Goal: Participate in discussion

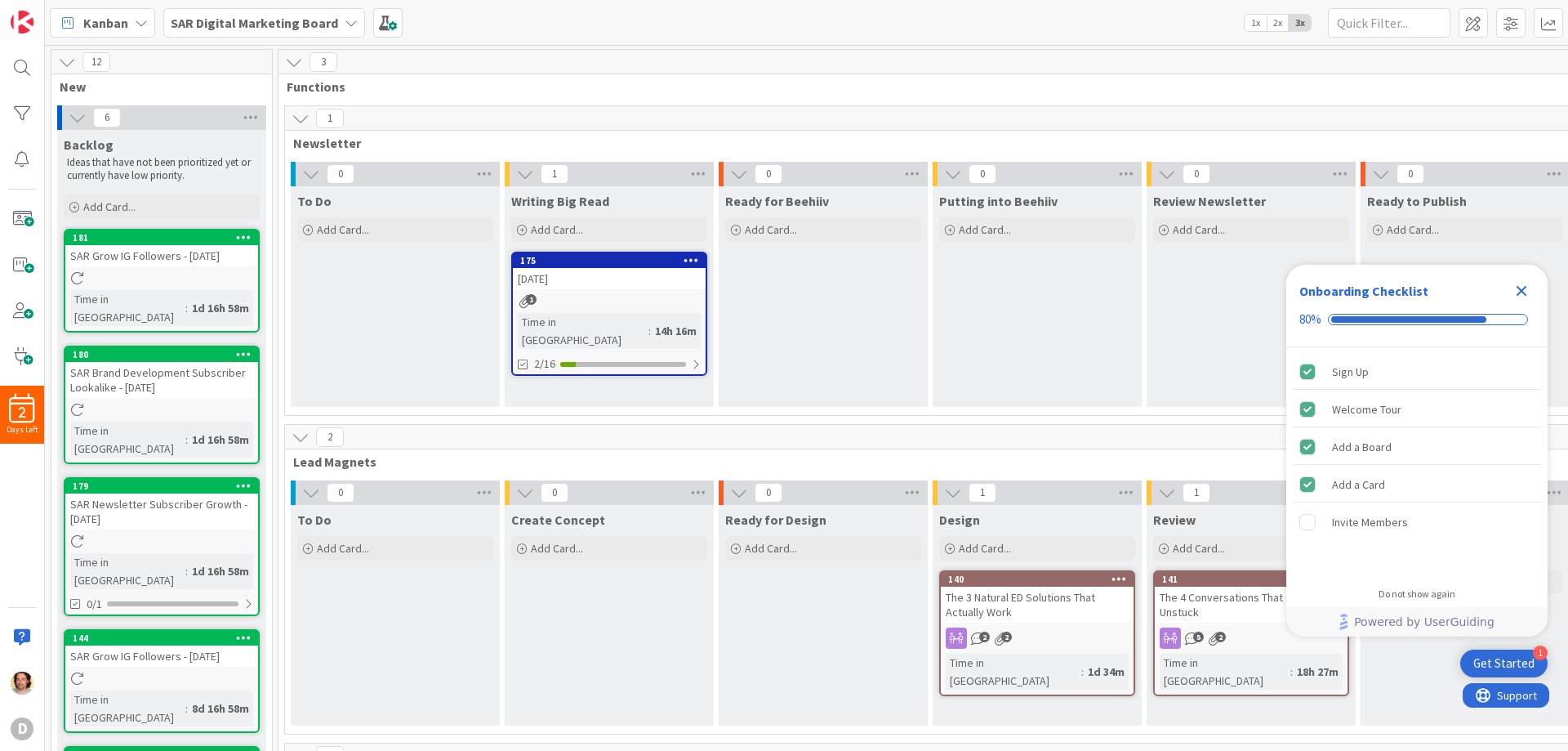
click at [1506, 656] on div "Get Started" at bounding box center [1504, 664] width 61 height 17
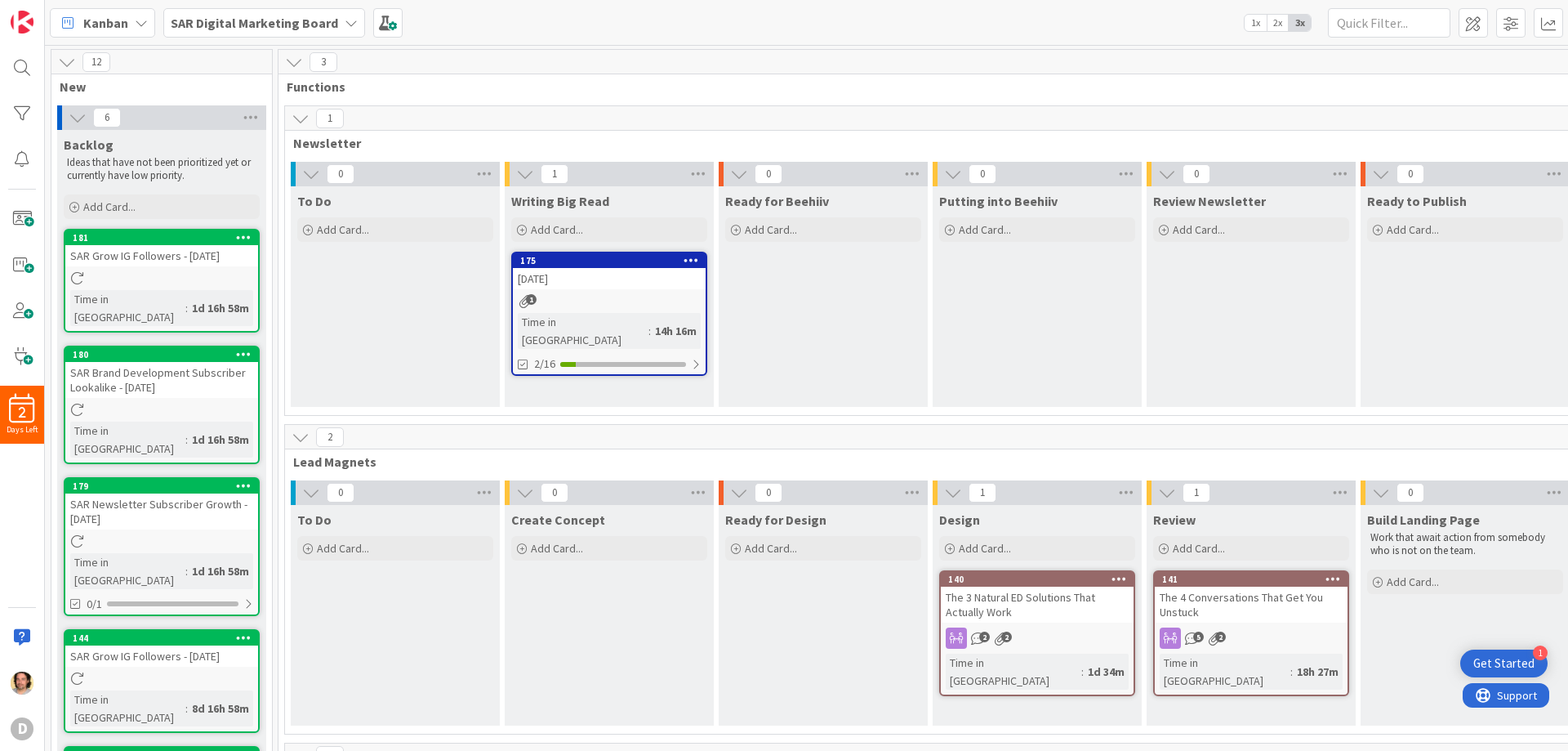
click at [1247, 621] on div "The 4 Conversations That Get You Unstuck" at bounding box center [1252, 605] width 193 height 36
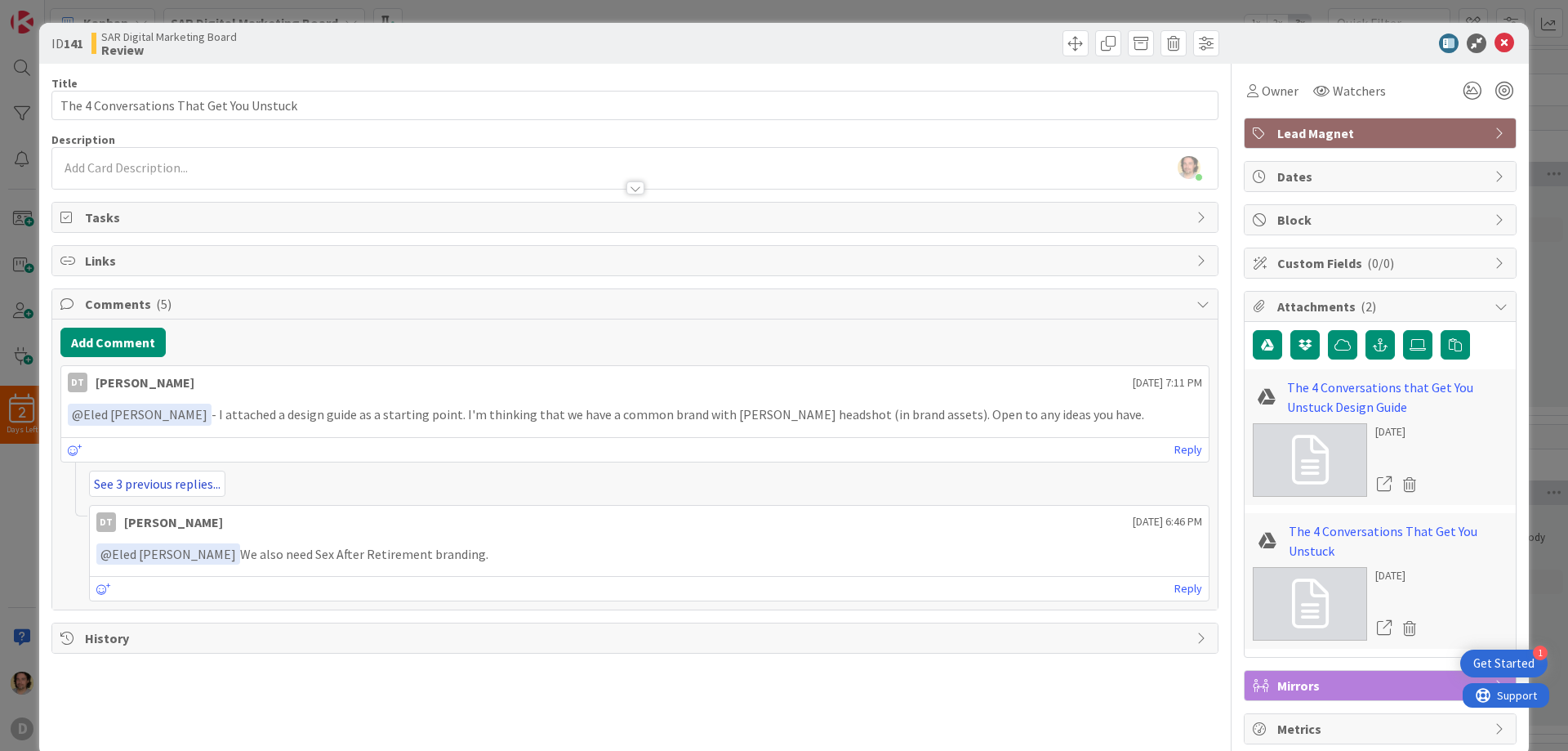
click at [145, 485] on link "See 3 previous replies..." at bounding box center [157, 483] width 136 height 26
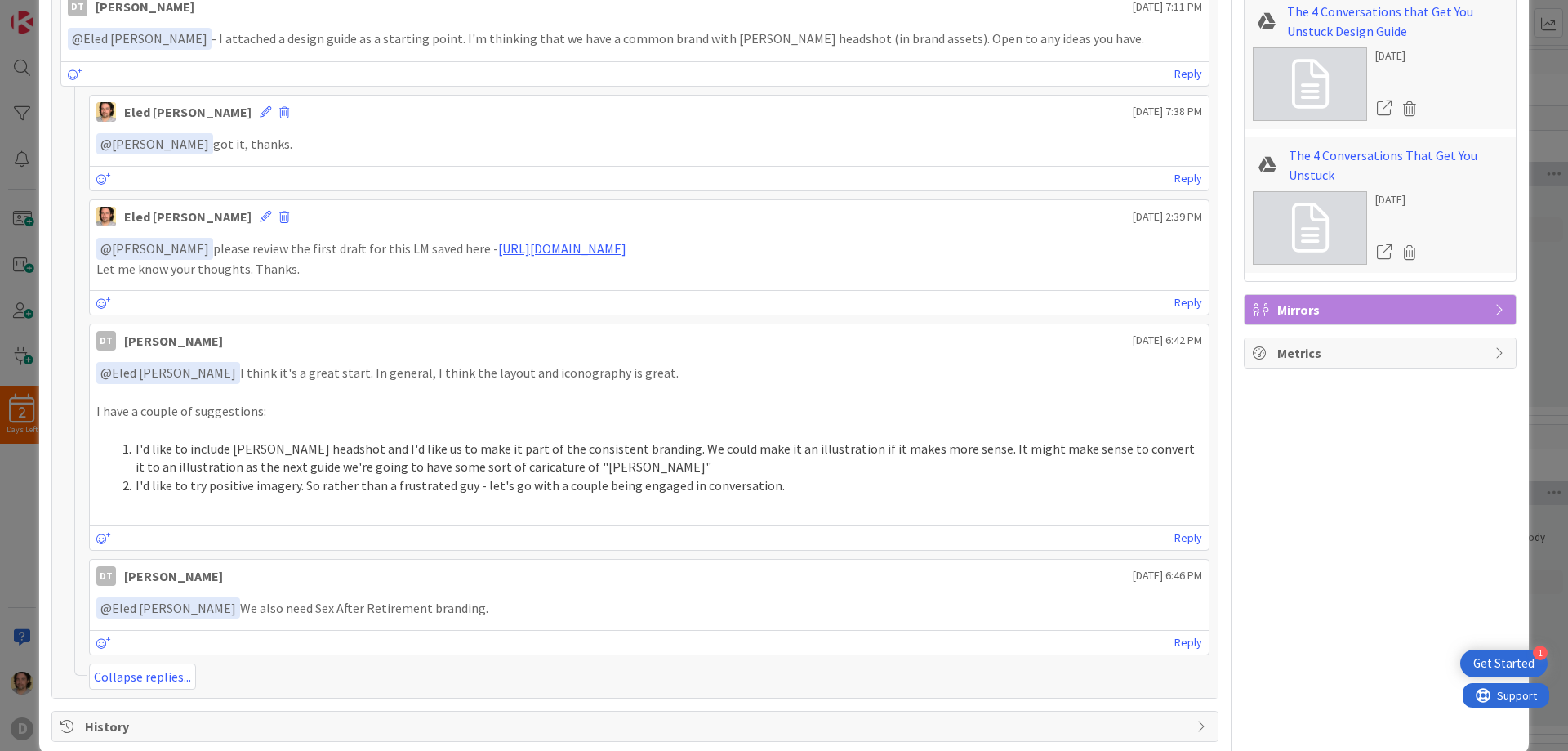
scroll to position [401, 0]
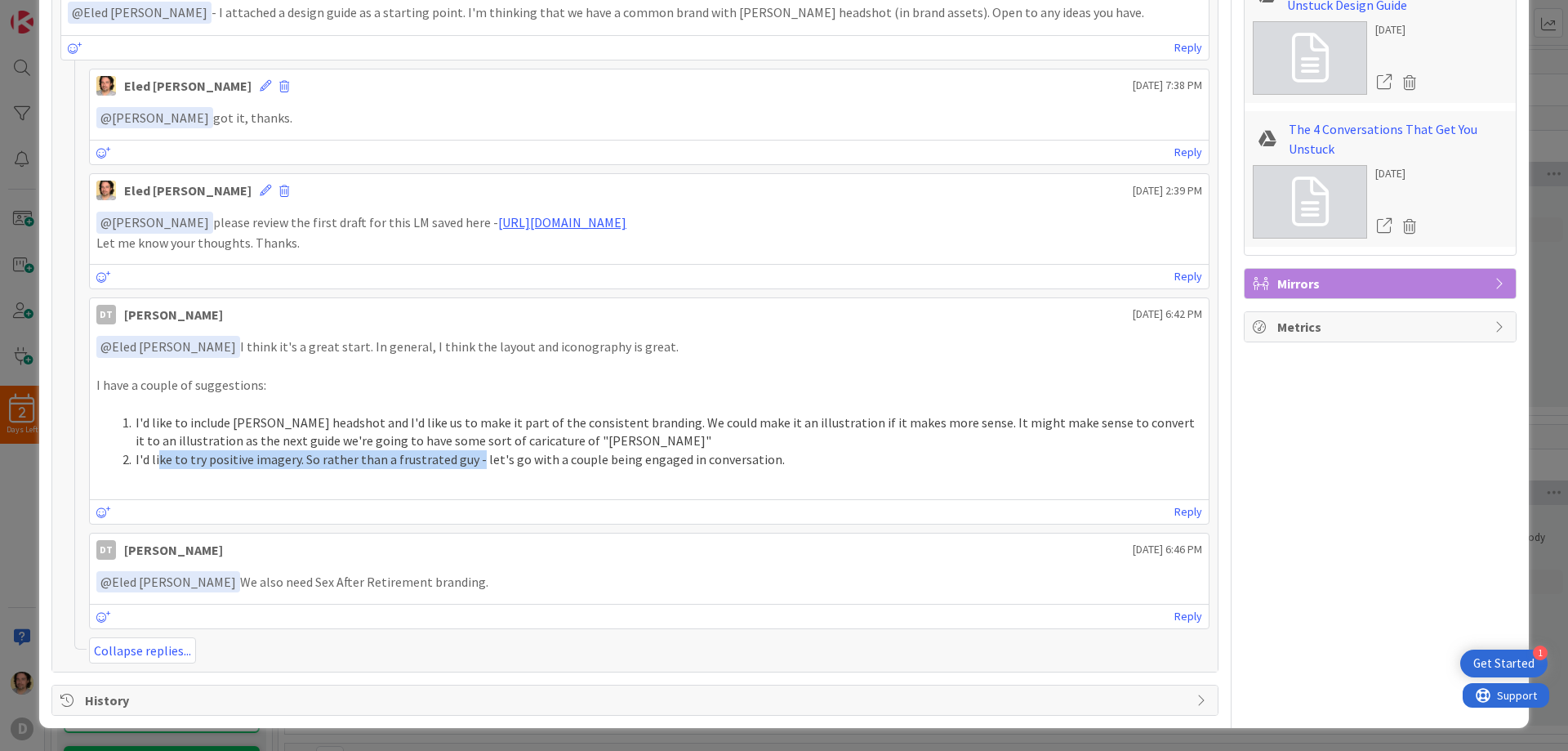
drag, startPoint x: 159, startPoint y: 452, endPoint x: 476, endPoint y: 466, distance: 317.3
click at [476, 466] on li "I'd like to try positive imagery. So rather than a frustrated guy - let's go wi…" at bounding box center [659, 459] width 1087 height 19
click at [480, 466] on li "I'd like to try positive imagery. So rather than a frustrated guy - let's go wi…" at bounding box center [659, 459] width 1087 height 19
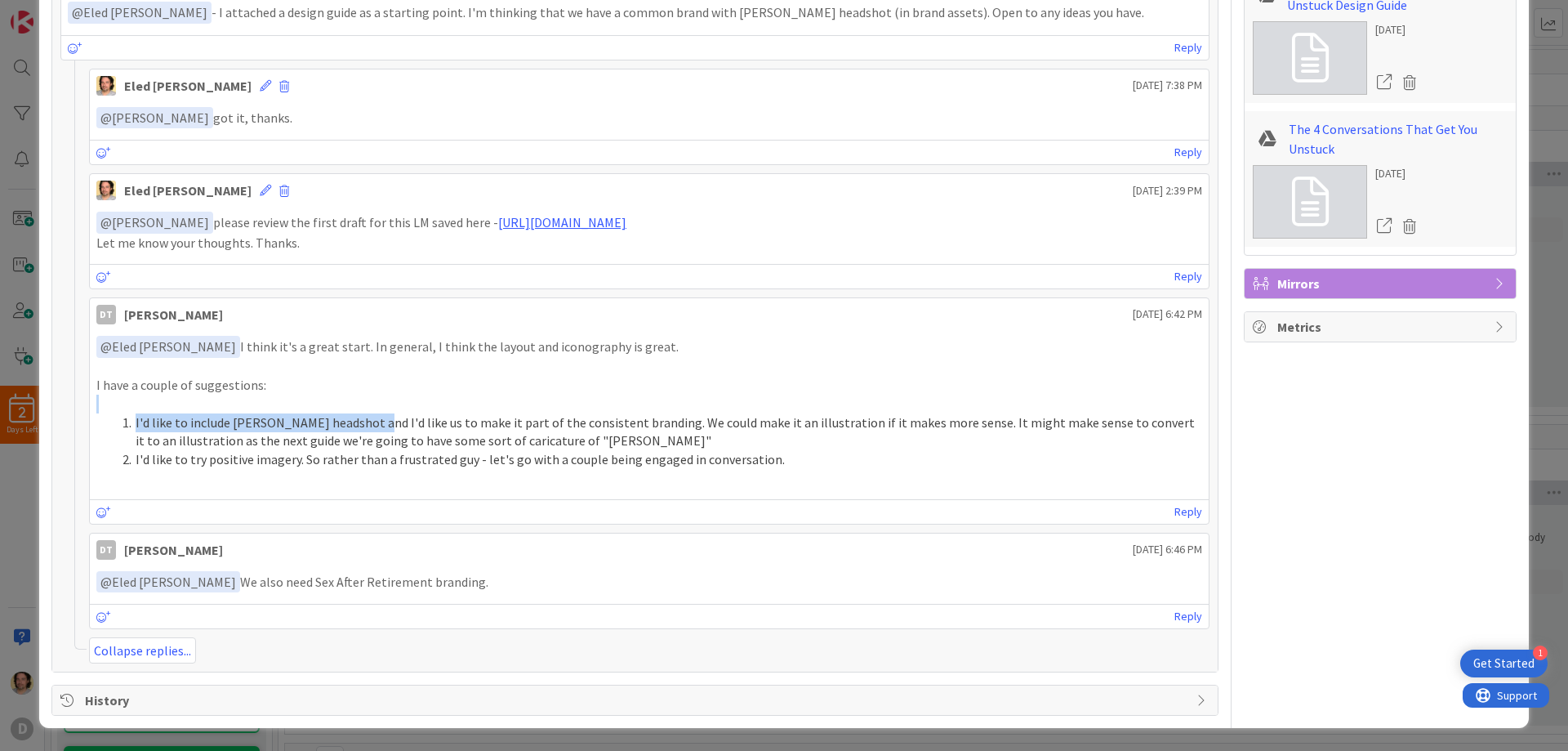
drag, startPoint x: 367, startPoint y: 425, endPoint x: 629, endPoint y: 412, distance: 262.3
click at [629, 412] on div "﻿ @ Eled Cernik ﻿ I think it's a great start. In general, I think the layout an…" at bounding box center [649, 412] width 1106 height 152
click at [632, 412] on p at bounding box center [649, 403] width 1106 height 19
click at [599, 425] on li "I'd like to include Dr. Kuan's headshot and I'd like us to make it part of the …" at bounding box center [659, 432] width 1087 height 37
drag, startPoint x: 327, startPoint y: 420, endPoint x: 567, endPoint y: 420, distance: 240.0
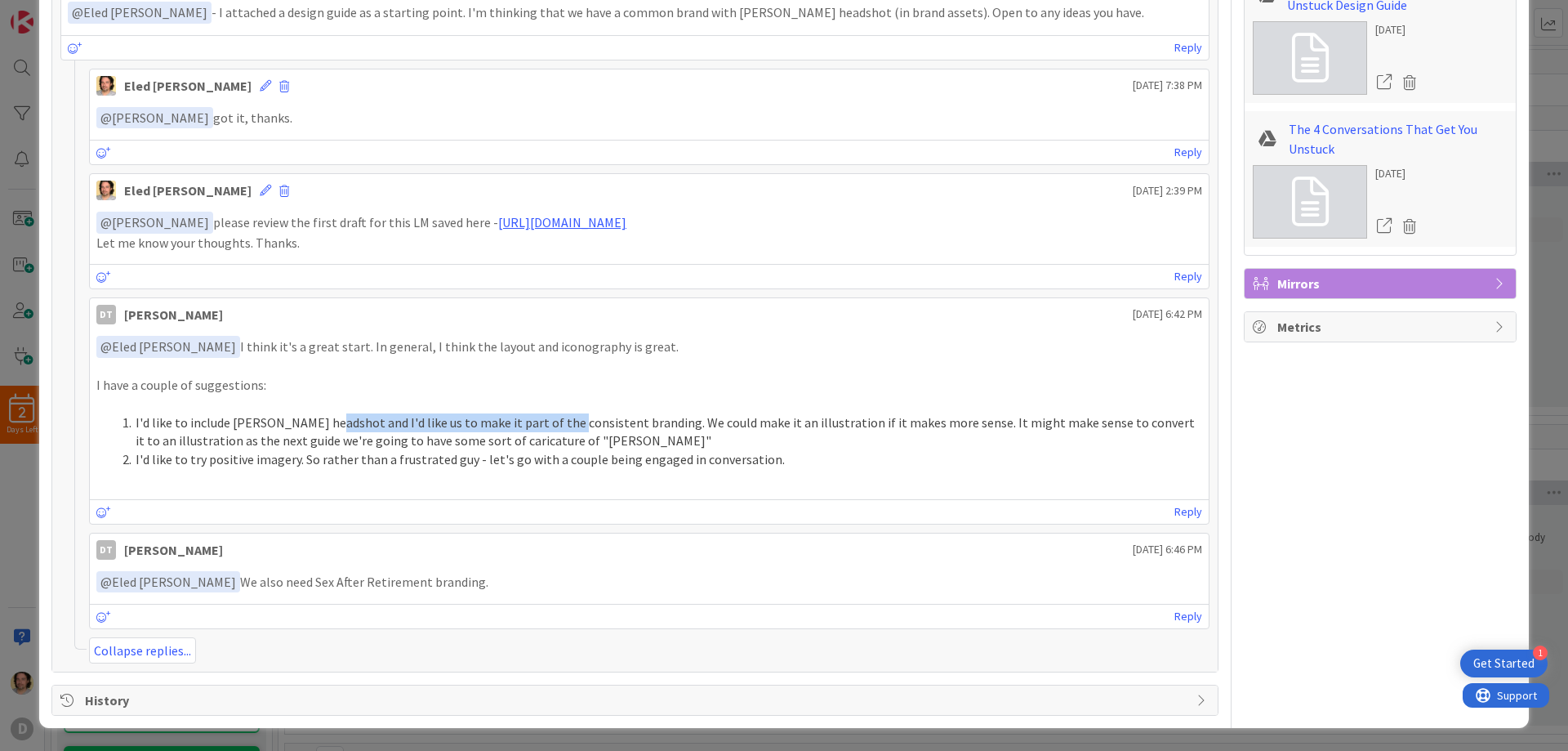
click at [564, 421] on li "I'd like to include Dr. Kuan's headshot and I'd like us to make it part of the …" at bounding box center [659, 432] width 1087 height 37
click at [573, 420] on li "I'd like to include Dr. Kuan's headshot and I'd like us to make it part of the …" at bounding box center [659, 432] width 1087 height 37
drag, startPoint x: 159, startPoint y: 462, endPoint x: 406, endPoint y: 461, distance: 247.0
click at [402, 462] on li "I'd like to try positive imagery. So rather than a frustrated guy - let's go wi…" at bounding box center [659, 459] width 1087 height 19
click at [421, 459] on li "I'd like to try positive imagery. So rather than a frustrated guy - let's go wi…" at bounding box center [659, 459] width 1087 height 19
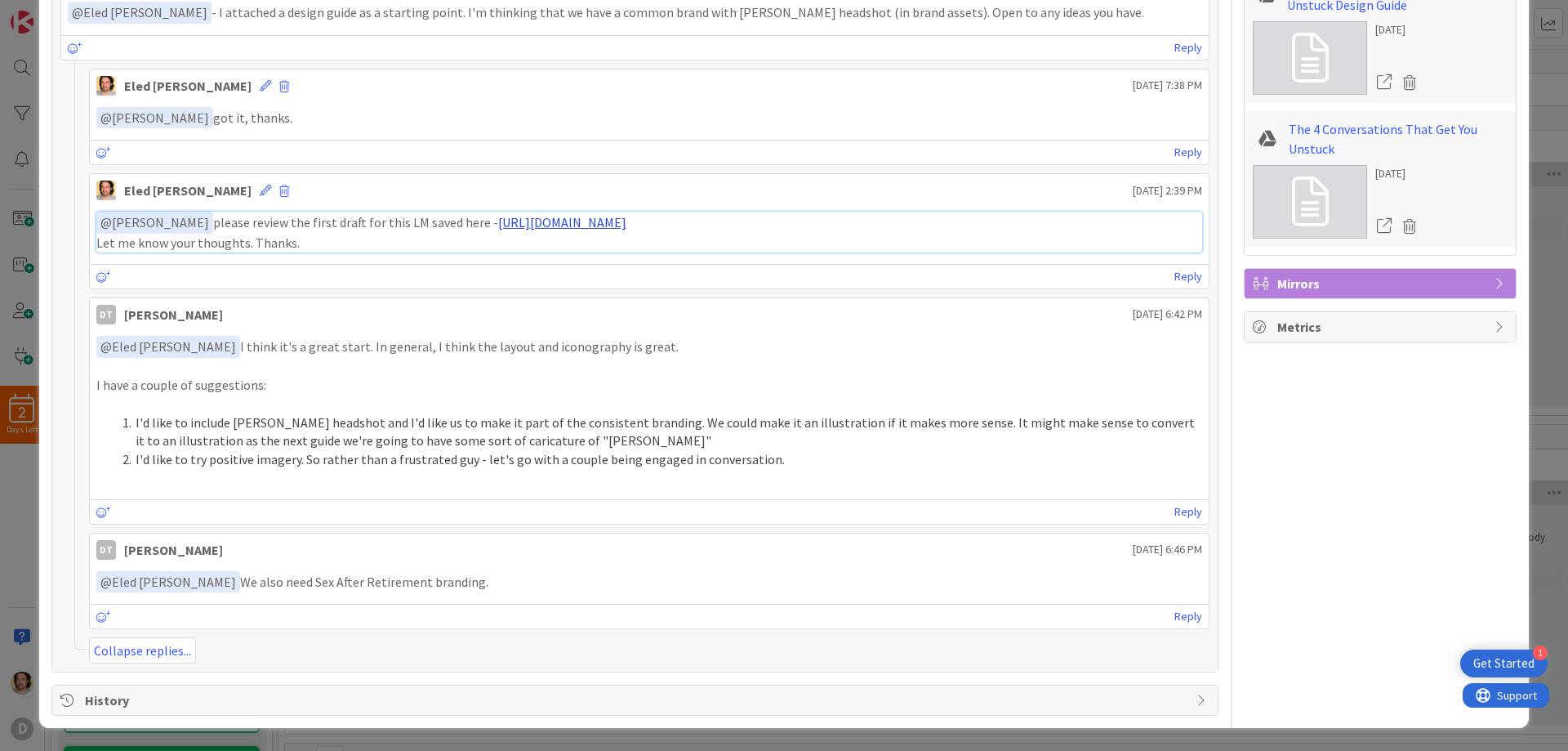
click at [627, 223] on link "https://drive.google.com/file/d/1X9G1epk1J_W32Z9qQPXg1A1g4zkxljtz/view?usp=driv…" at bounding box center [562, 223] width 128 height 17
